Goal: Navigation & Orientation: Find specific page/section

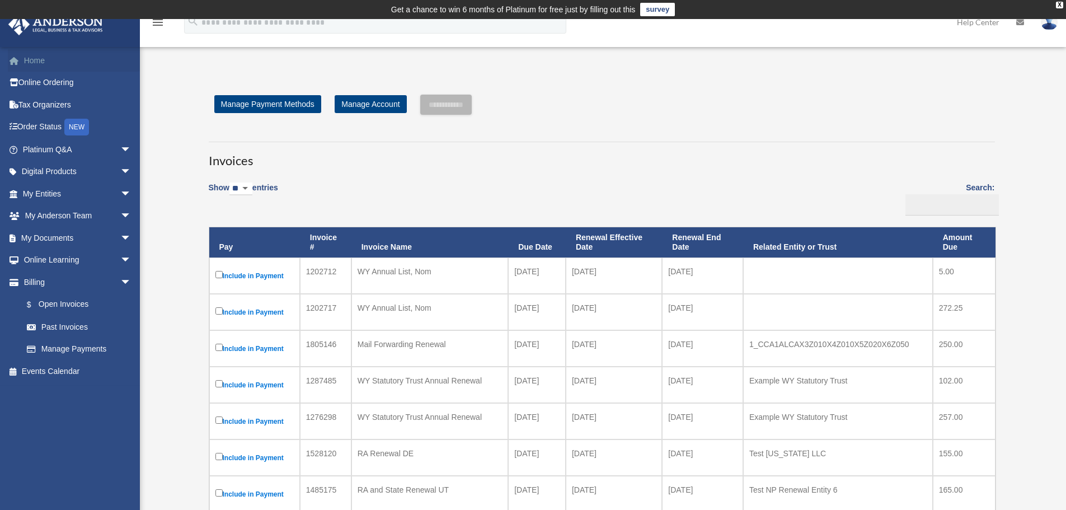
click at [46, 54] on link "Home" at bounding box center [78, 60] width 141 height 22
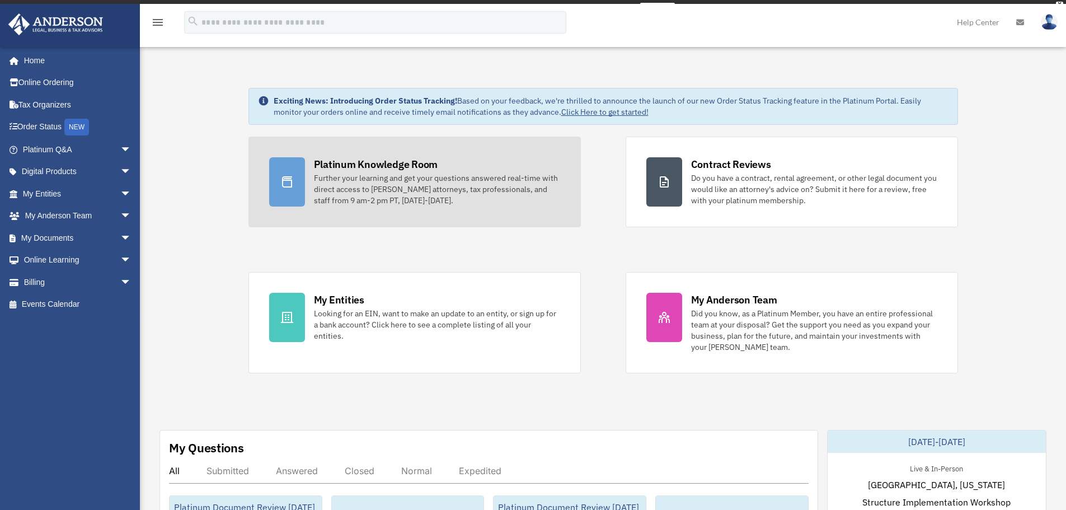
click at [410, 175] on div "Platinum Knowledge Room Further your learning and get your questions answered r…" at bounding box center [437, 181] width 246 height 49
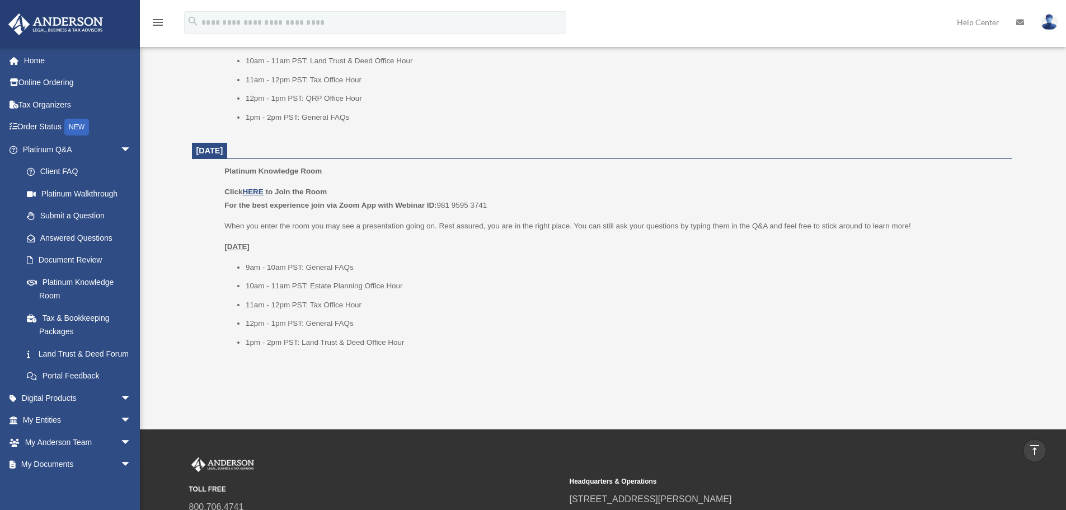
scroll to position [1363, 0]
